Goal: Use online tool/utility: Utilize a website feature to perform a specific function

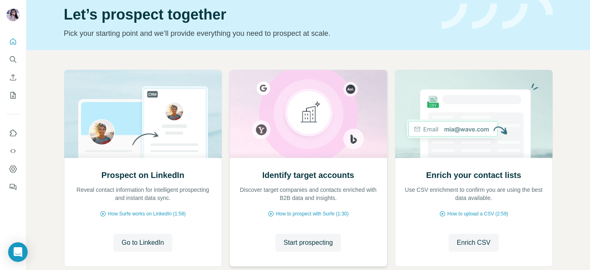
scroll to position [34, 0]
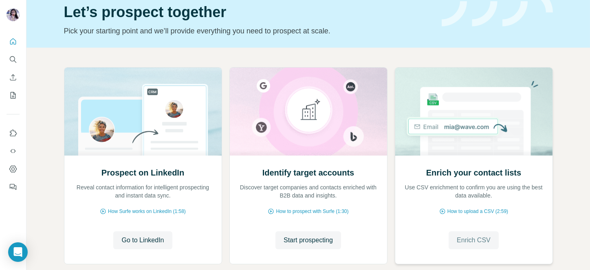
click at [473, 233] on button "Enrich CSV" at bounding box center [474, 240] width 50 height 18
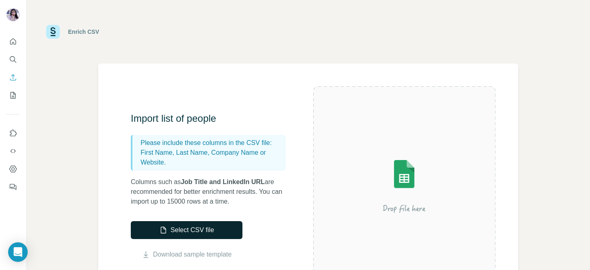
click at [191, 233] on button "Select CSV file" at bounding box center [187, 230] width 112 height 18
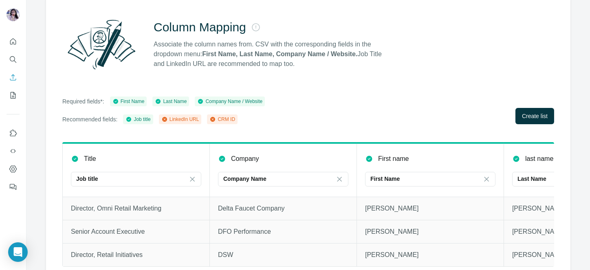
scroll to position [71, 0]
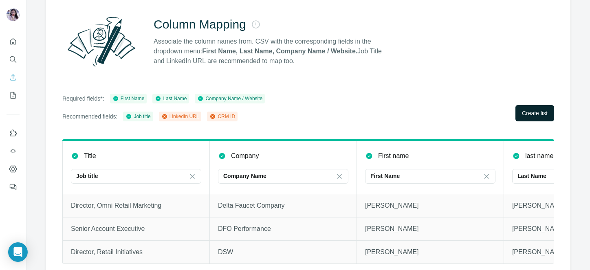
click at [522, 113] on span "Create list" at bounding box center [535, 113] width 26 height 8
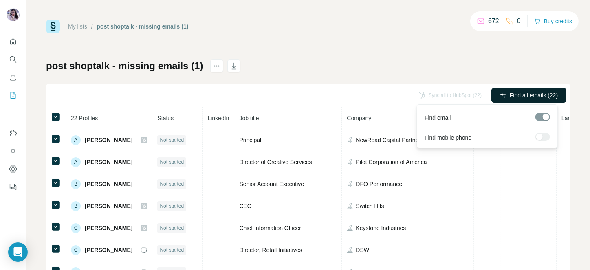
click at [510, 96] on span "Find all emails (22)" at bounding box center [534, 95] width 48 height 8
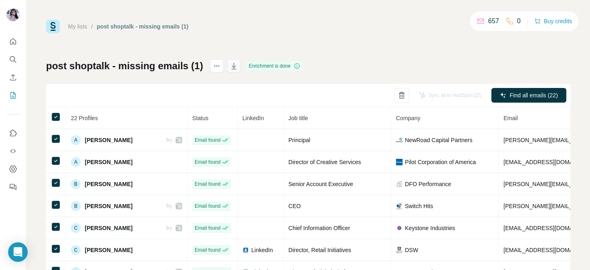
click at [230, 62] on icon "button" at bounding box center [234, 66] width 8 height 8
